Goal: Information Seeking & Learning: Learn about a topic

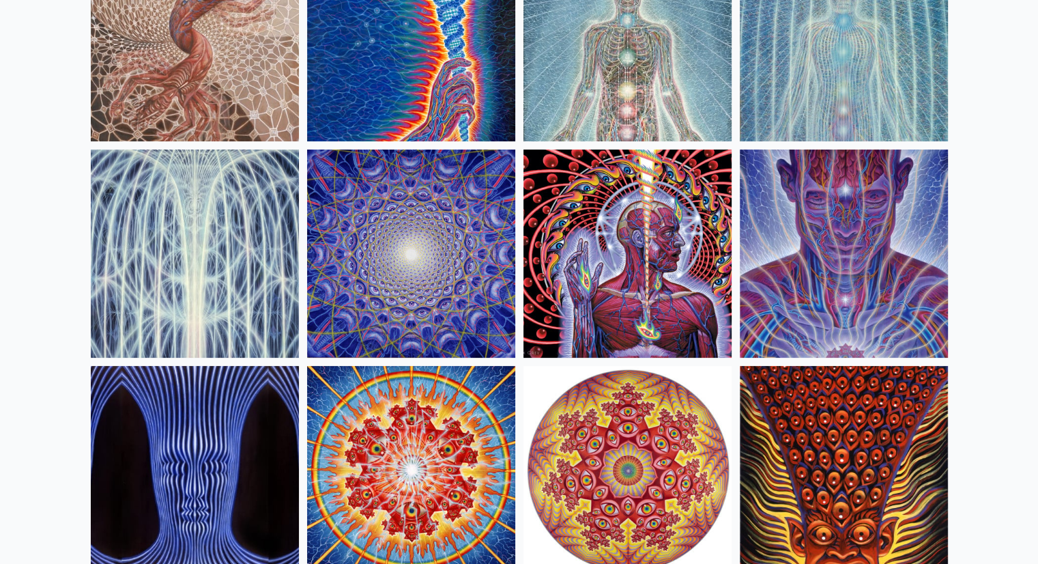
scroll to position [223, 0]
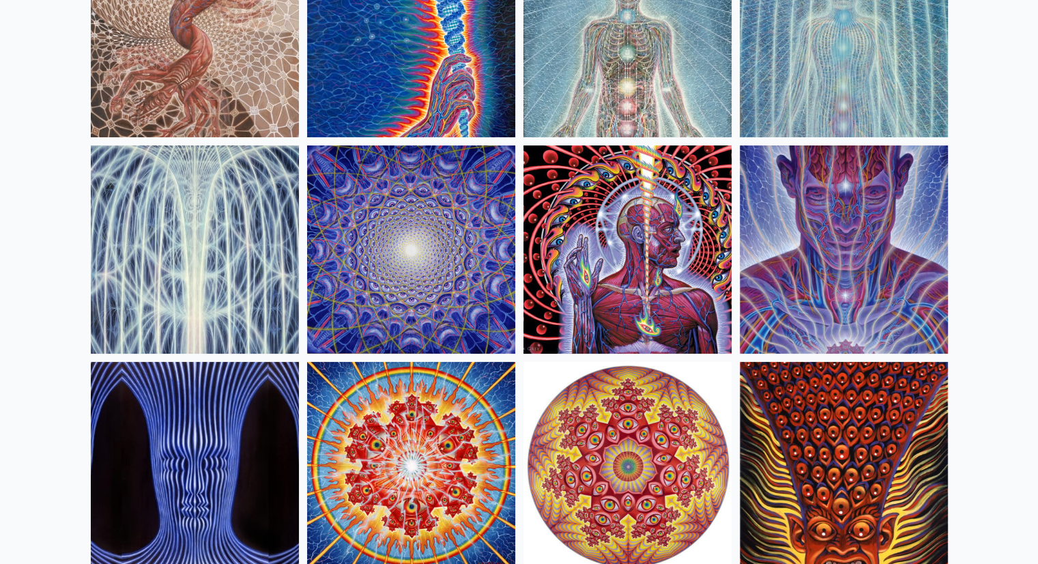
click at [689, 214] on img at bounding box center [627, 249] width 208 height 208
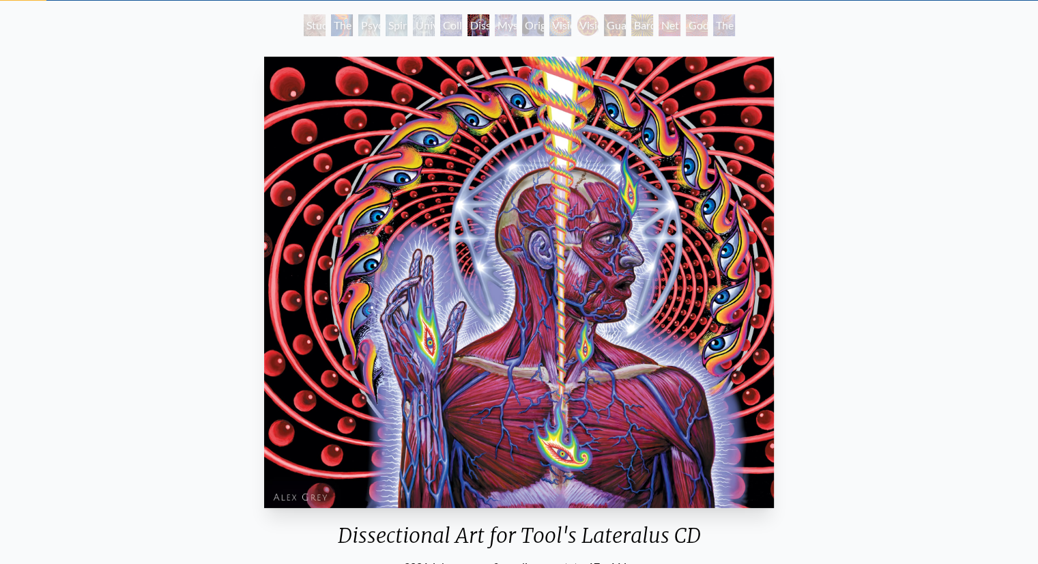
scroll to position [74, 0]
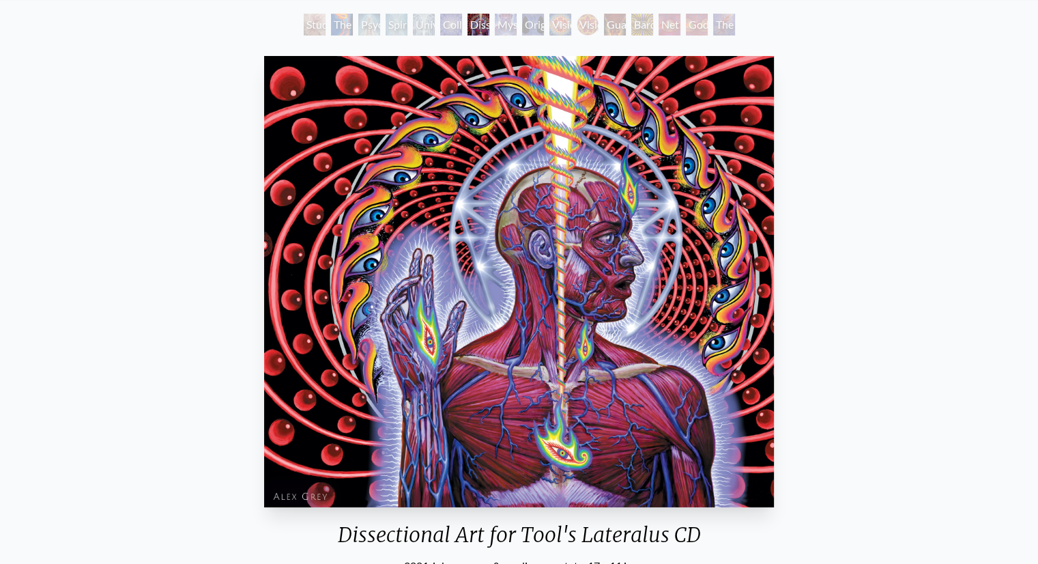
click at [304, 23] on div "Study for the Great Turn" at bounding box center [315, 25] width 22 height 22
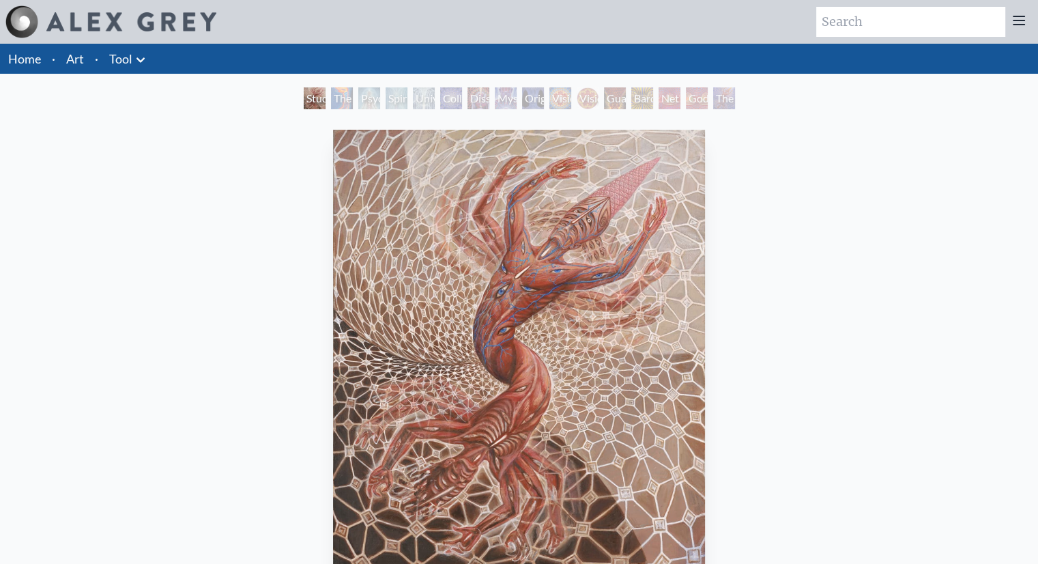
click at [336, 104] on div "The Torch" at bounding box center [342, 98] width 22 height 22
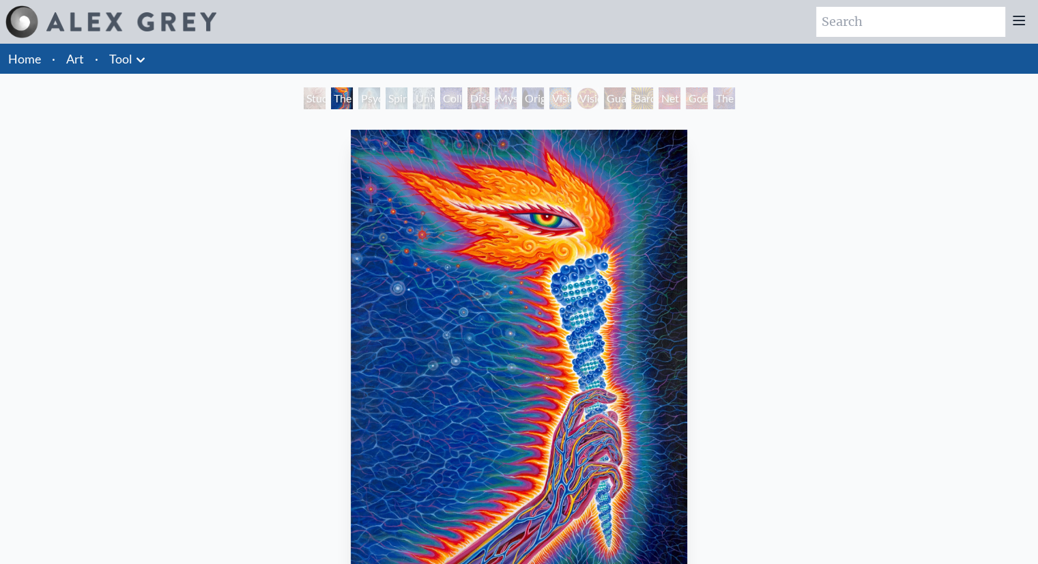
click at [380, 93] on div "Psychic Energy System" at bounding box center [369, 98] width 22 height 22
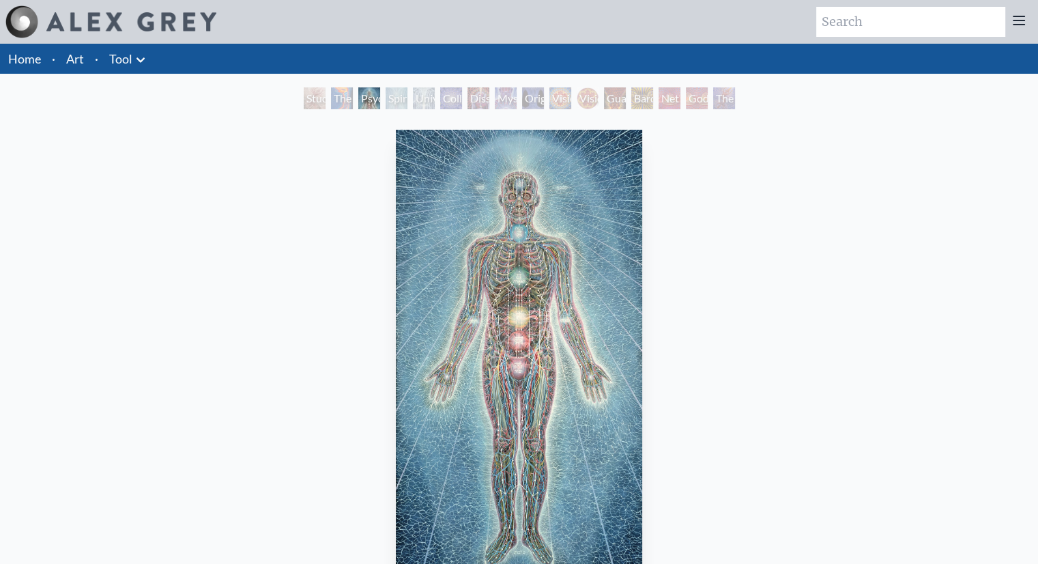
click at [435, 88] on div "Universal Mind Lattice" at bounding box center [424, 98] width 22 height 22
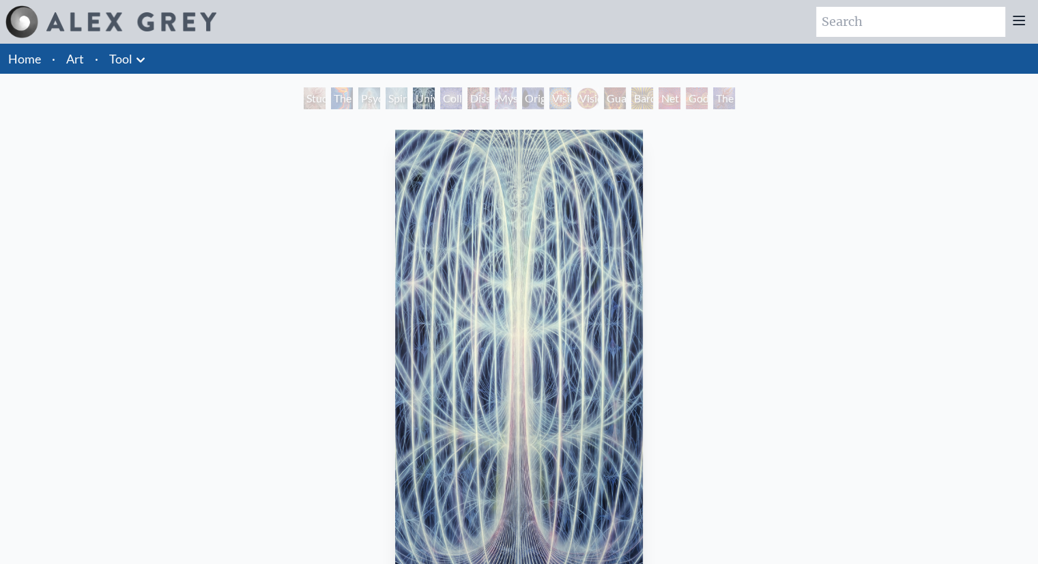
click at [467, 94] on div "Dissectional Art for Tool's Lateralus CD" at bounding box center [478, 98] width 22 height 22
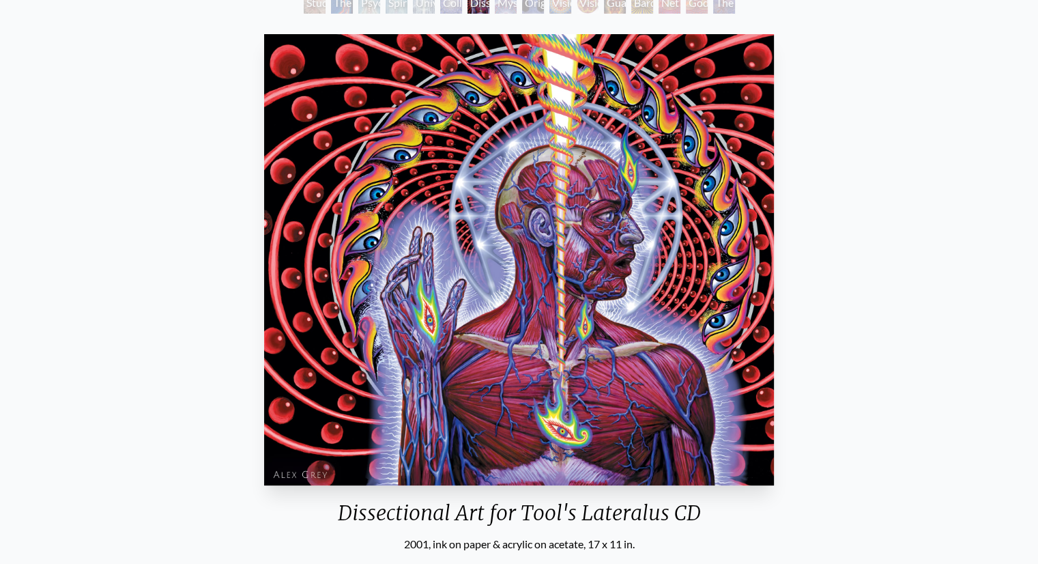
scroll to position [98, 0]
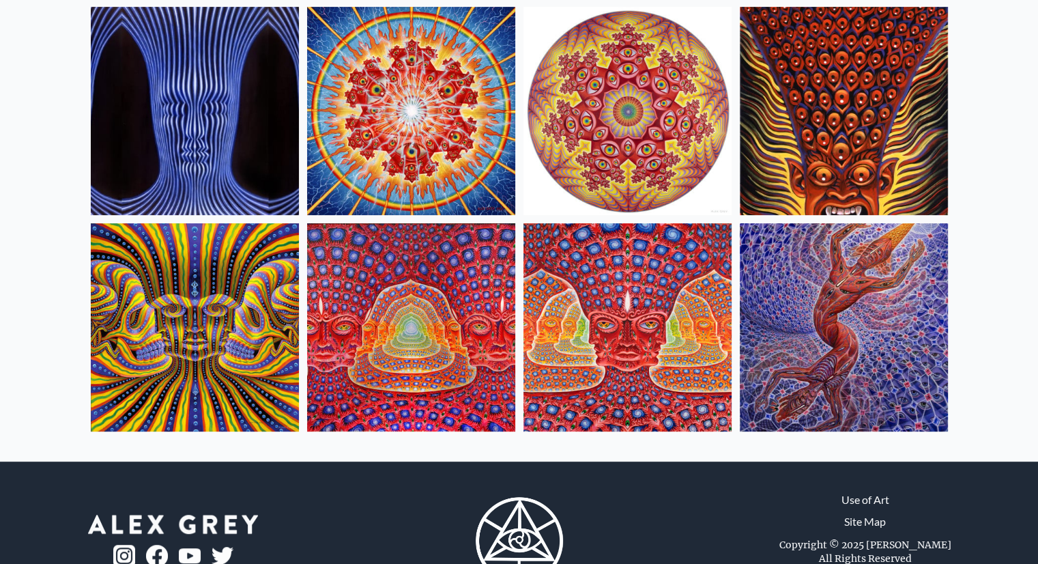
scroll to position [587, 0]
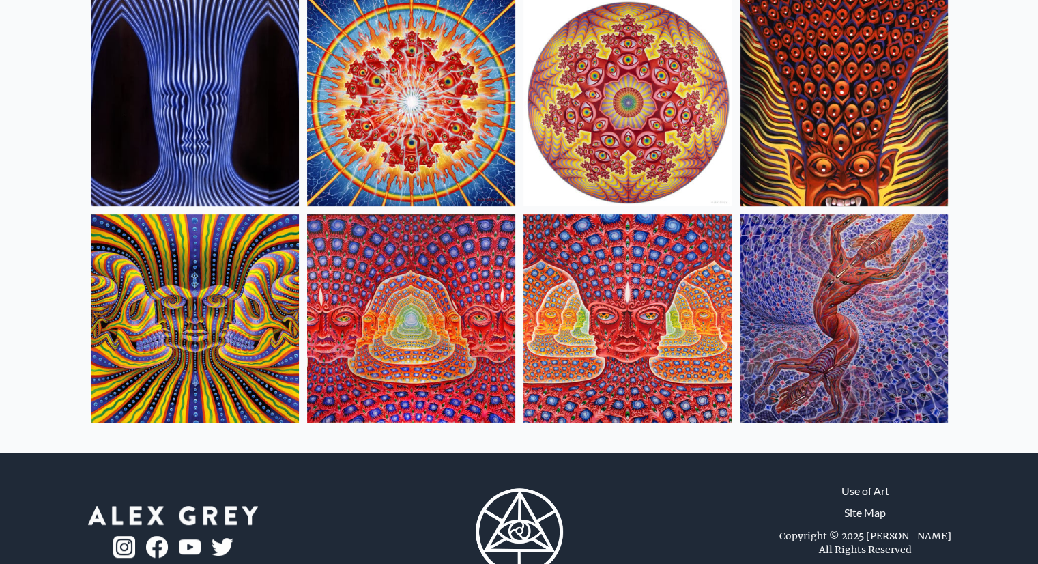
click at [819, 333] on img at bounding box center [844, 318] width 208 height 208
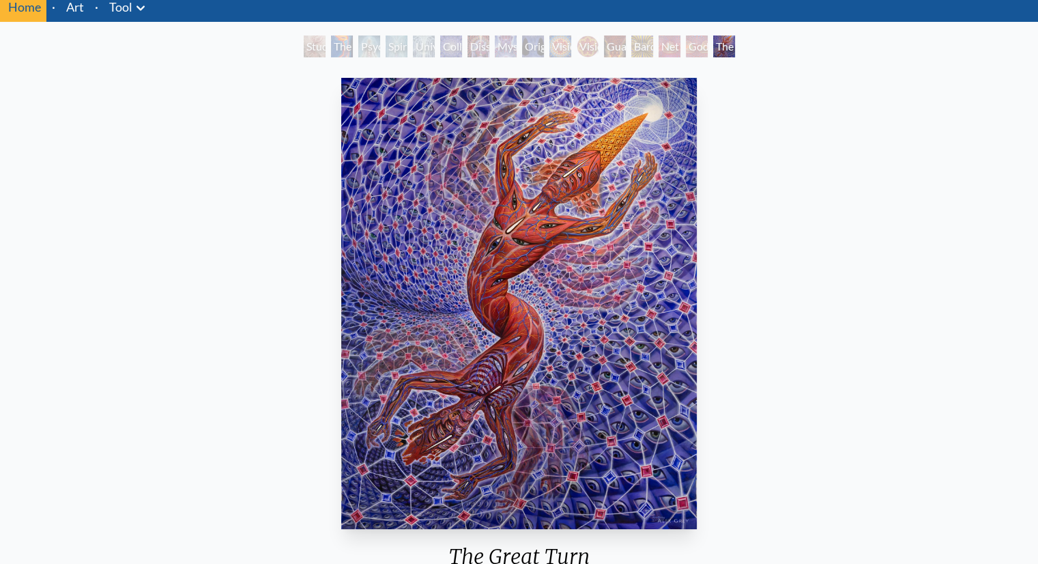
scroll to position [53, 0]
